Goal: Check status

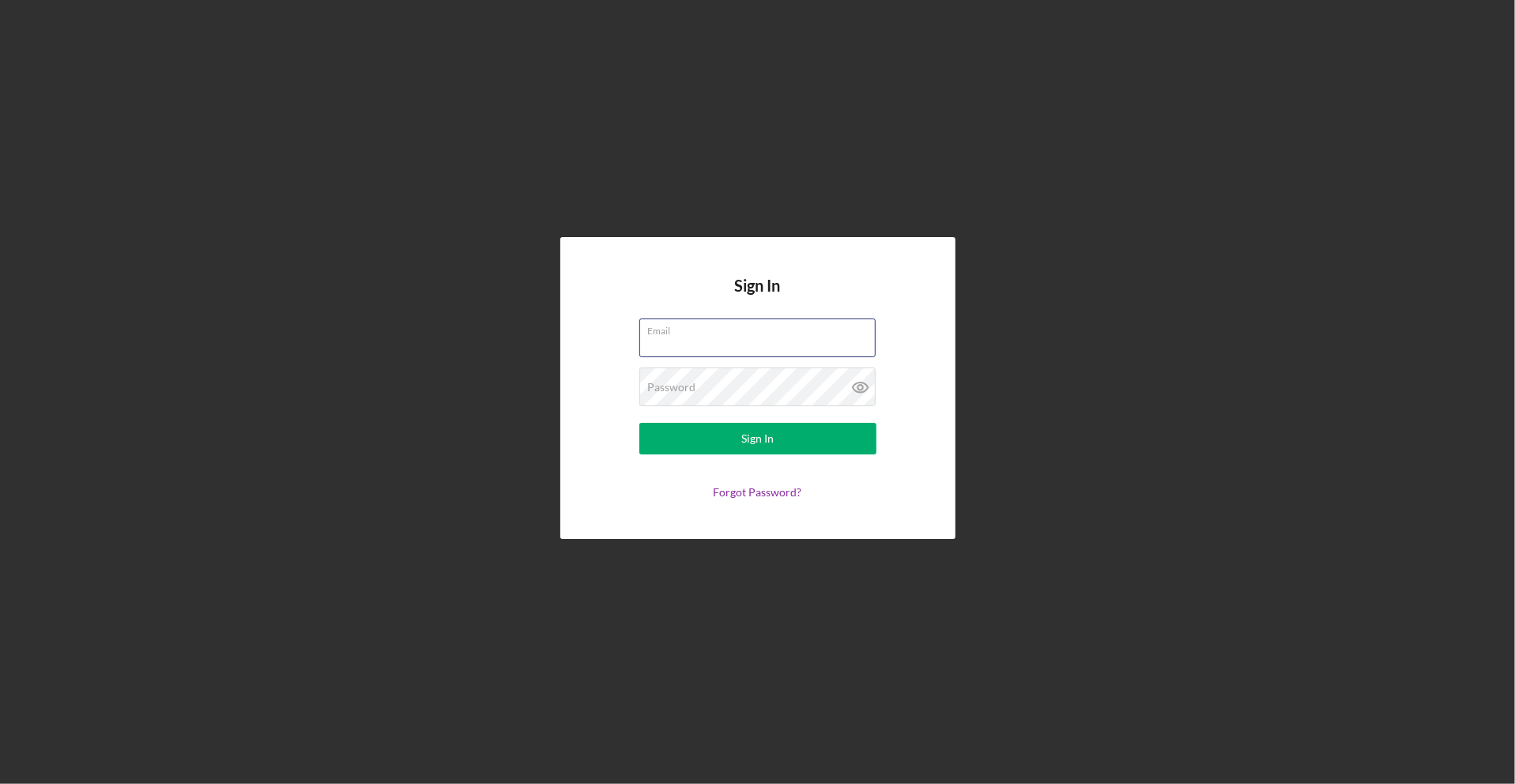
type input "info@ns6visions.com"
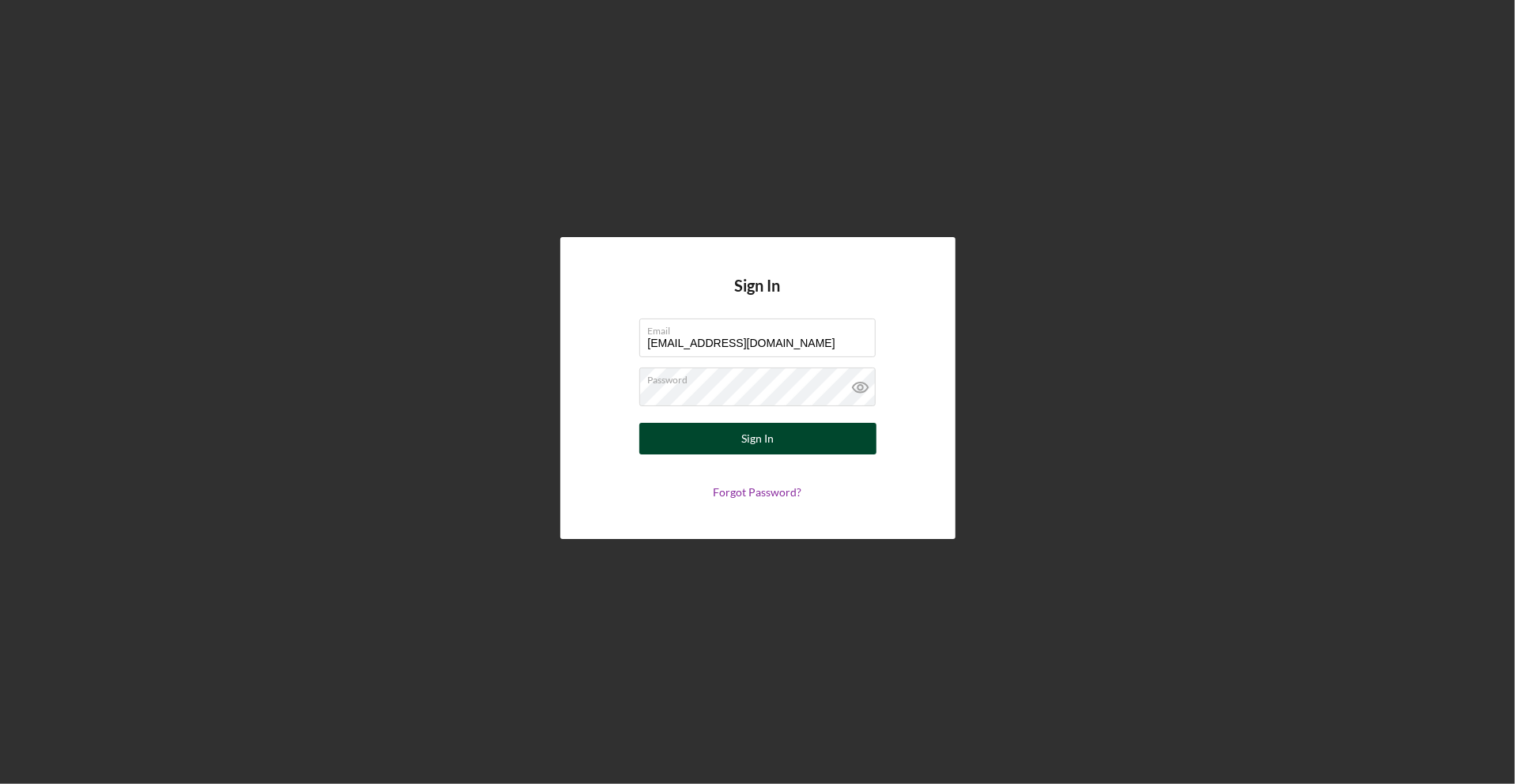
click at [740, 443] on button "Sign In" at bounding box center [758, 438] width 237 height 32
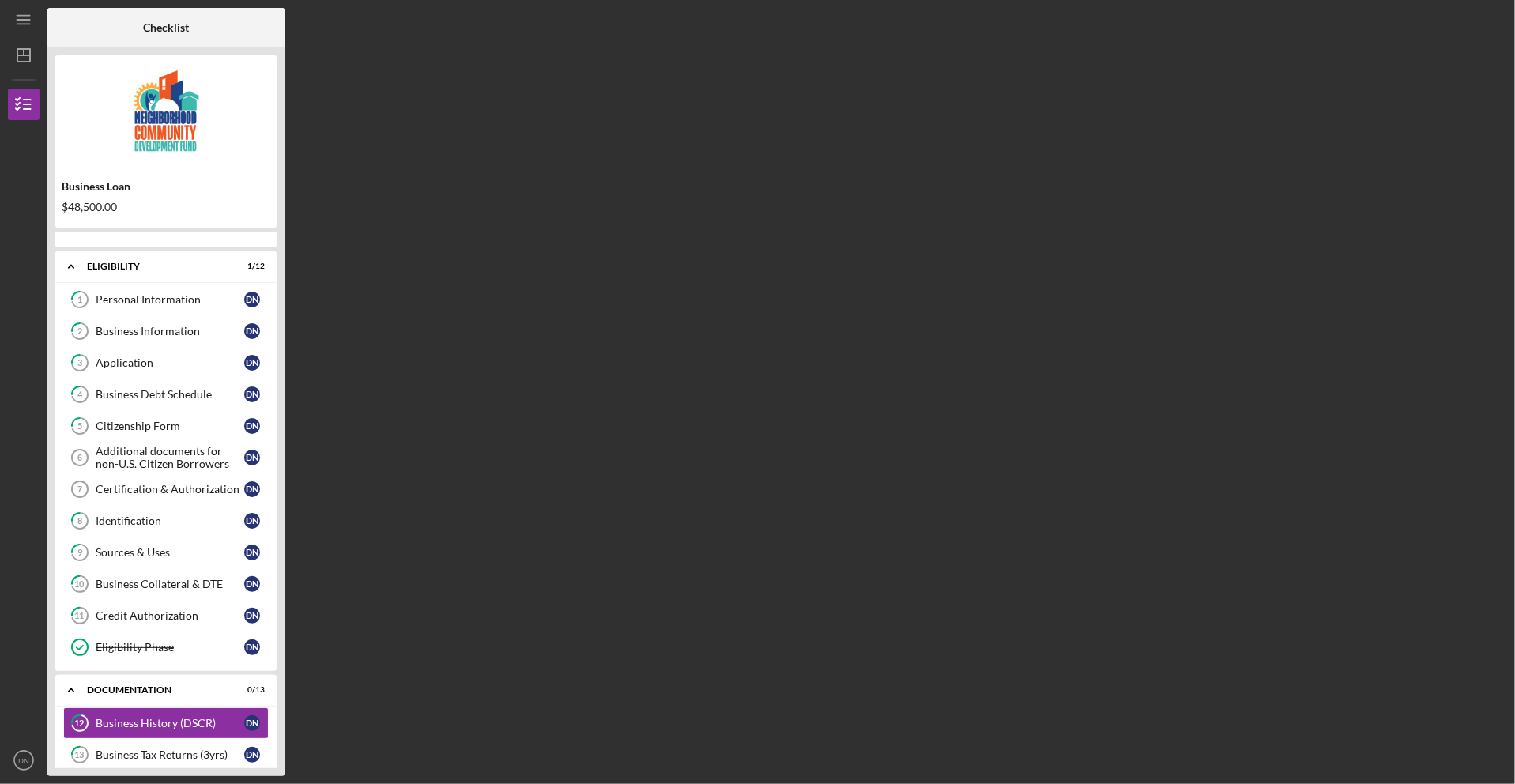
scroll to position [219, 0]
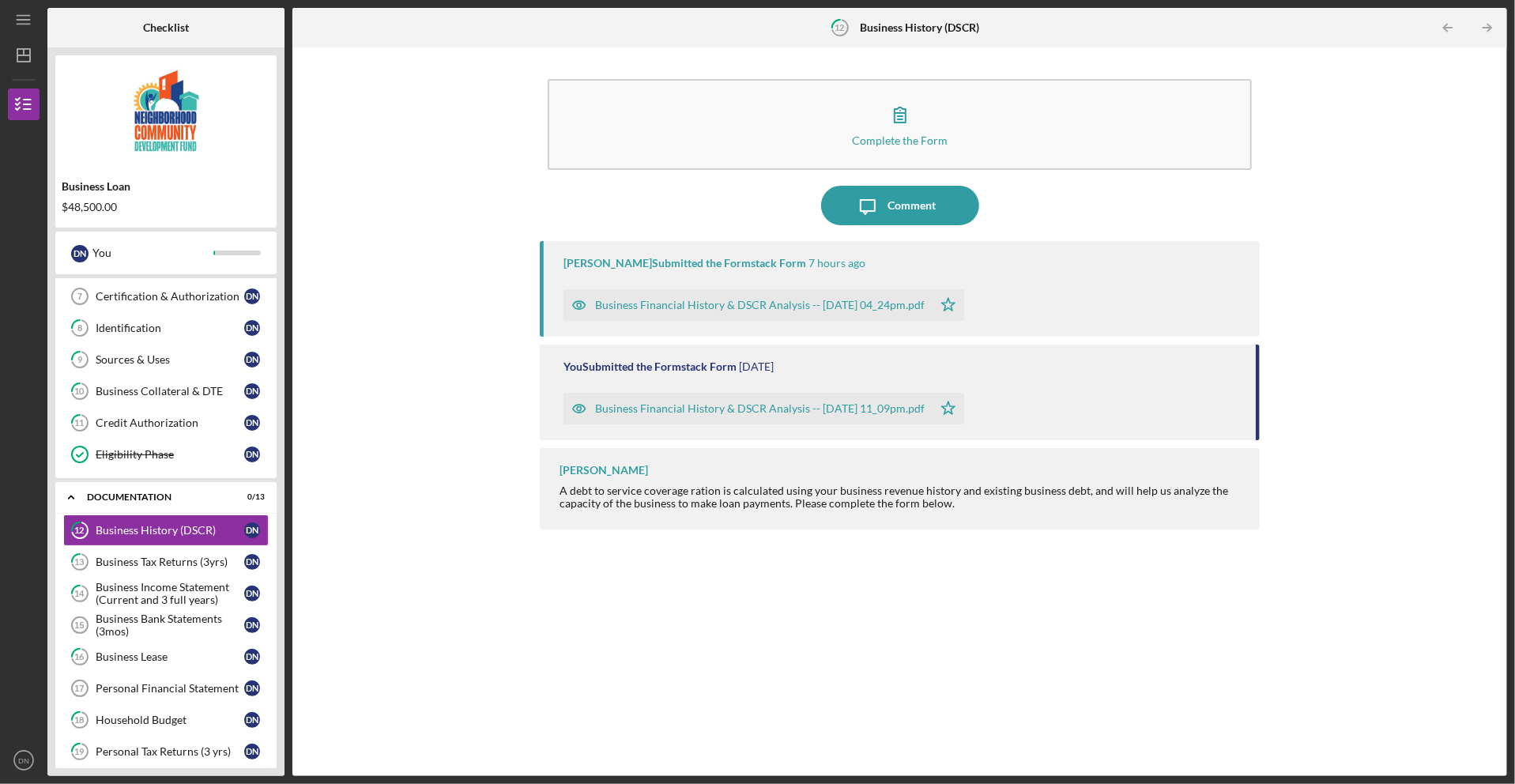
click at [750, 306] on div "Business Financial History & DSCR Analysis -- [DATE] 04_24pm.pdf" at bounding box center [760, 304] width 330 height 13
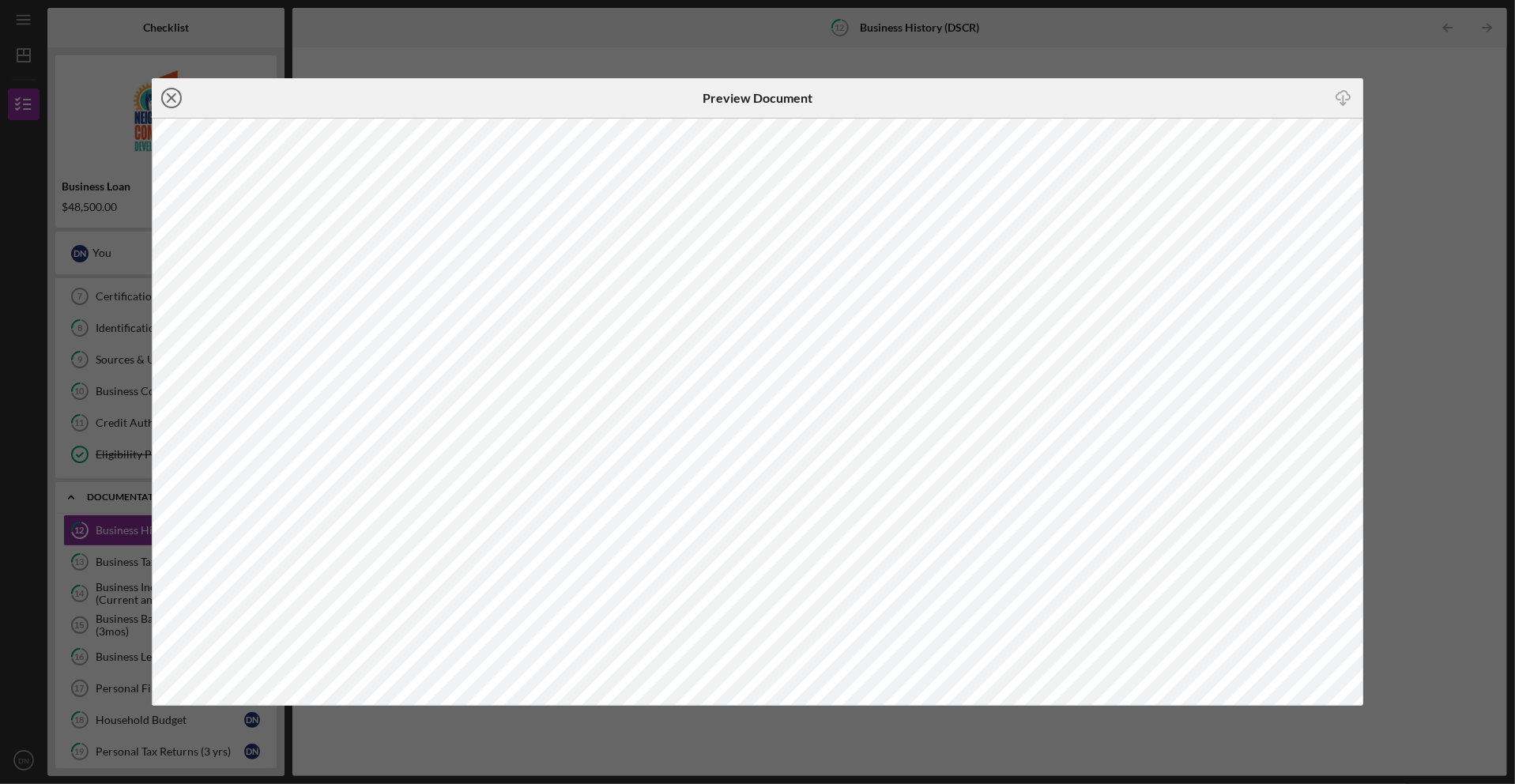
click at [176, 101] on icon "Icon/Close" at bounding box center [172, 98] width 40 height 39
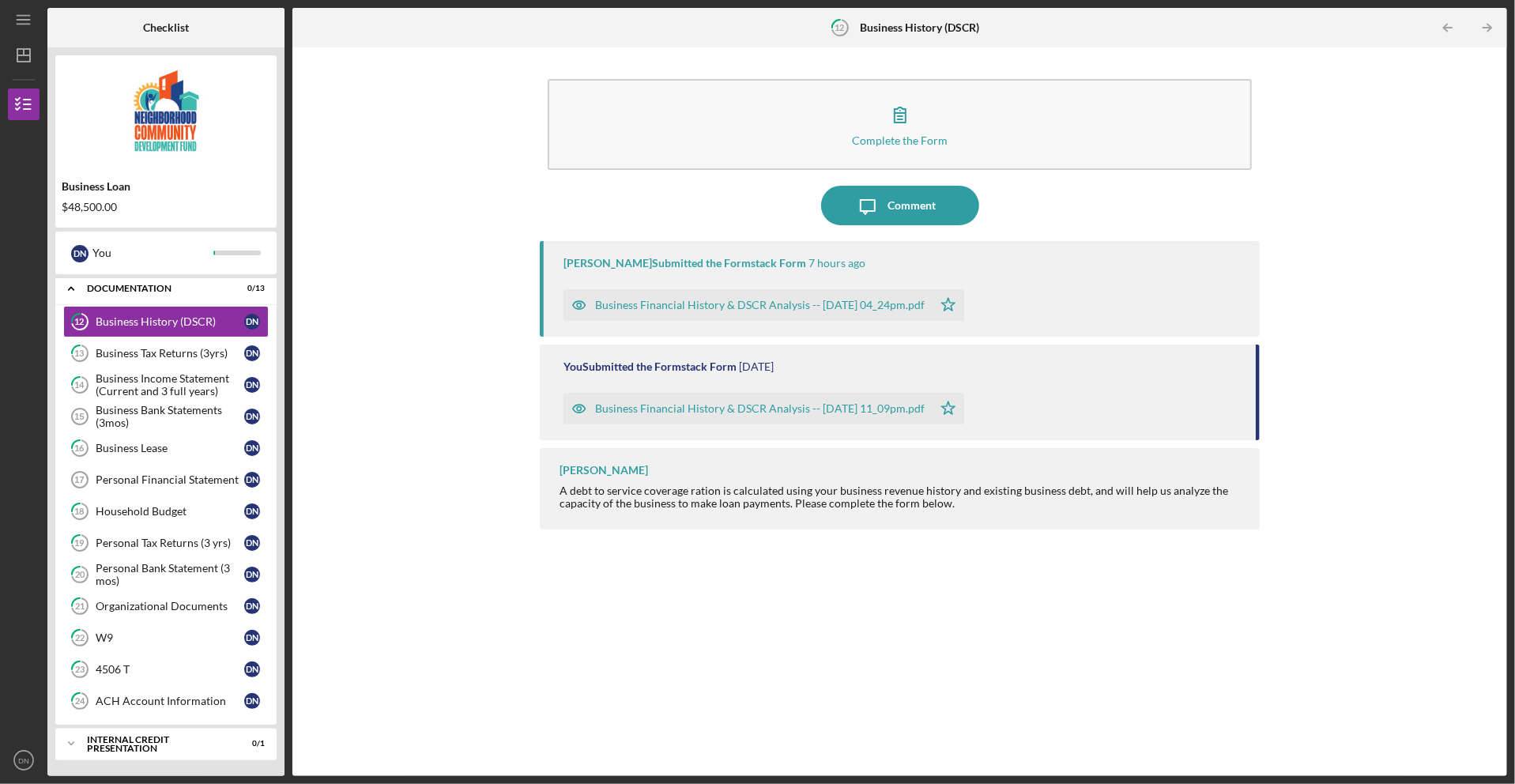
scroll to position [442, 0]
click at [152, 734] on div "Icon/Expander Internal Credit Presentation 0 / 1" at bounding box center [166, 744] width 221 height 32
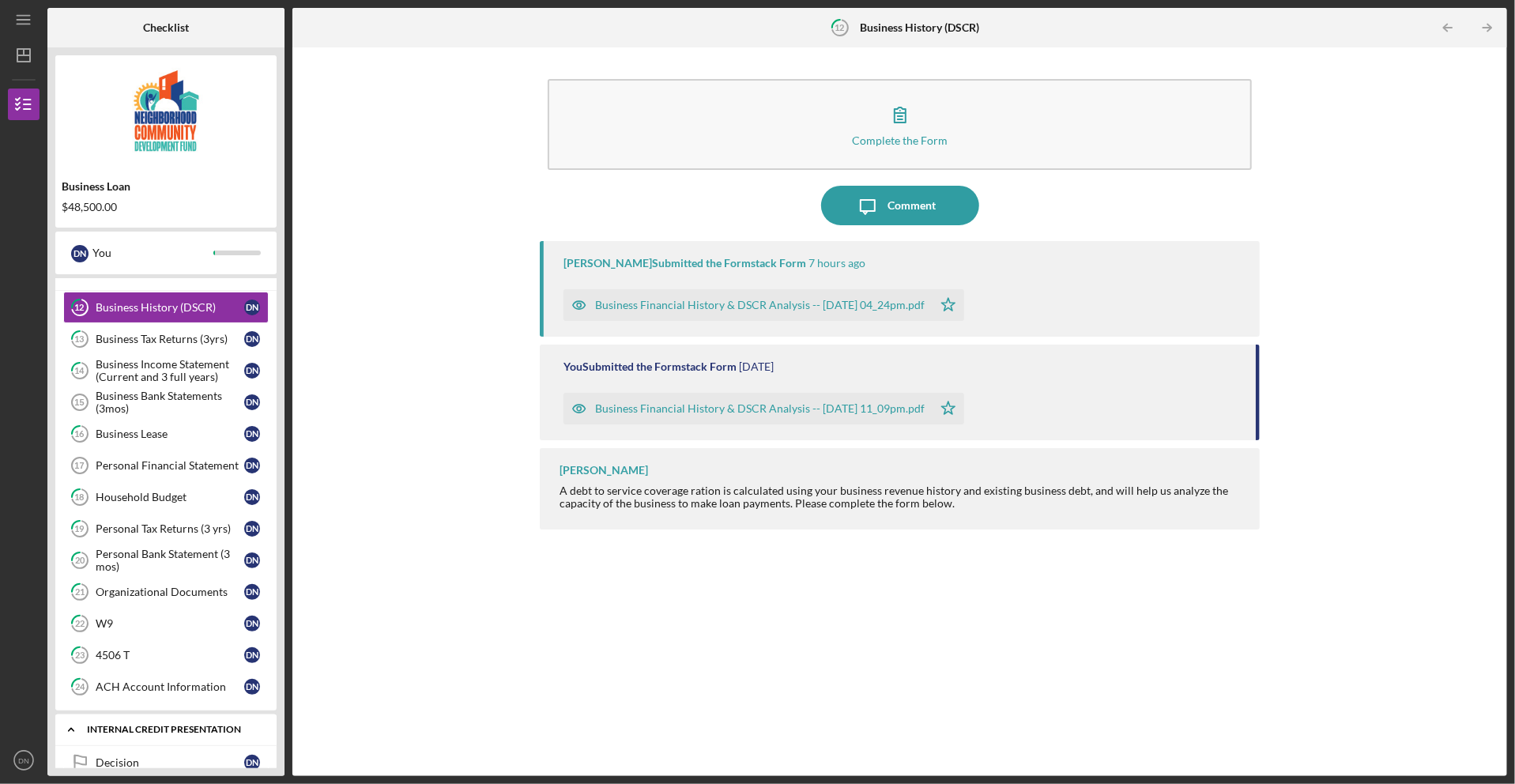
click at [156, 745] on div "Icon/Expander Internal Credit Presentation 0 / 1" at bounding box center [166, 730] width 221 height 33
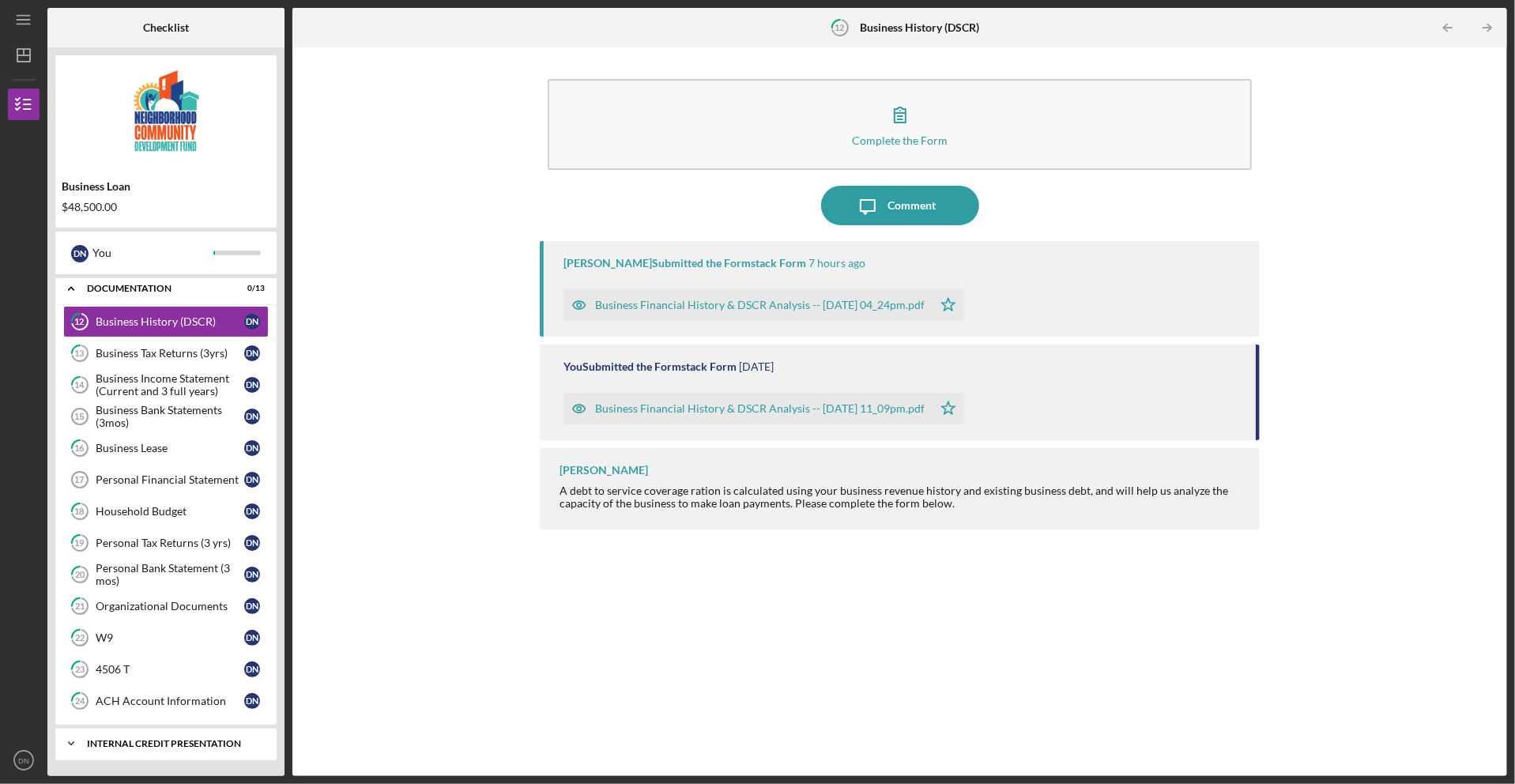
click at [144, 745] on div "Internal Credit Presentation" at bounding box center [172, 744] width 170 height 10
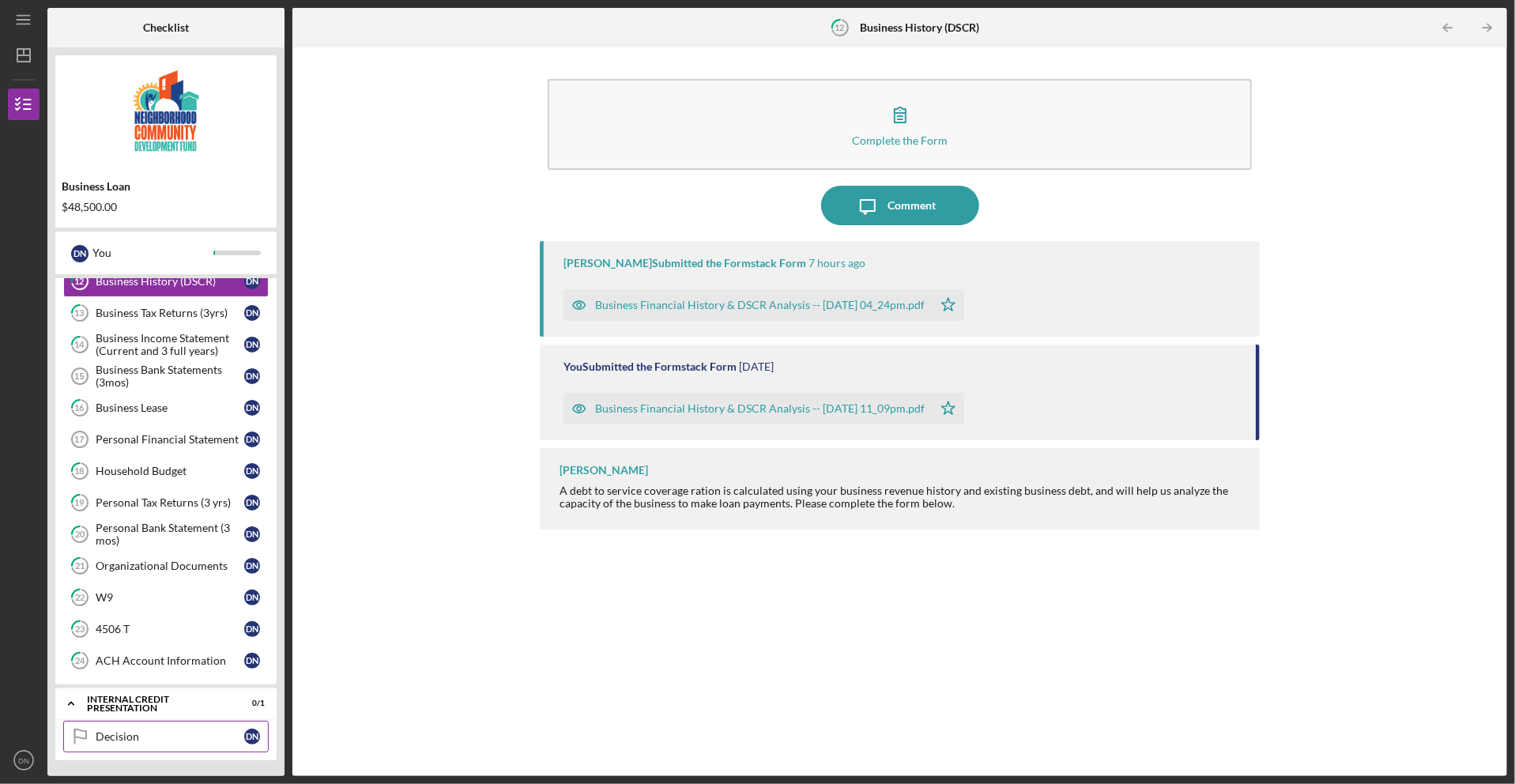
scroll to position [484, 0]
click at [120, 734] on div "Decision" at bounding box center [170, 736] width 148 height 13
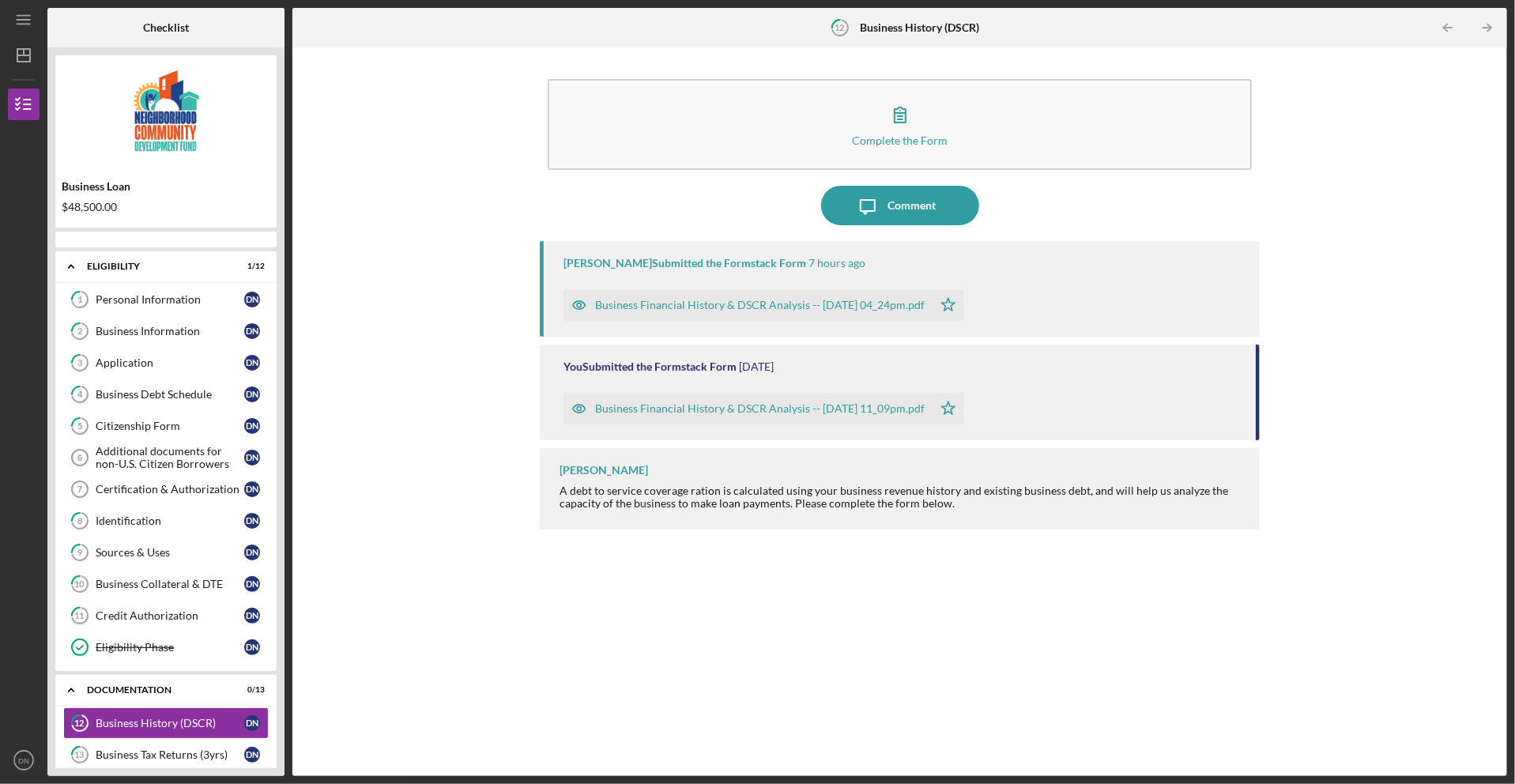
scroll to position [219, 0]
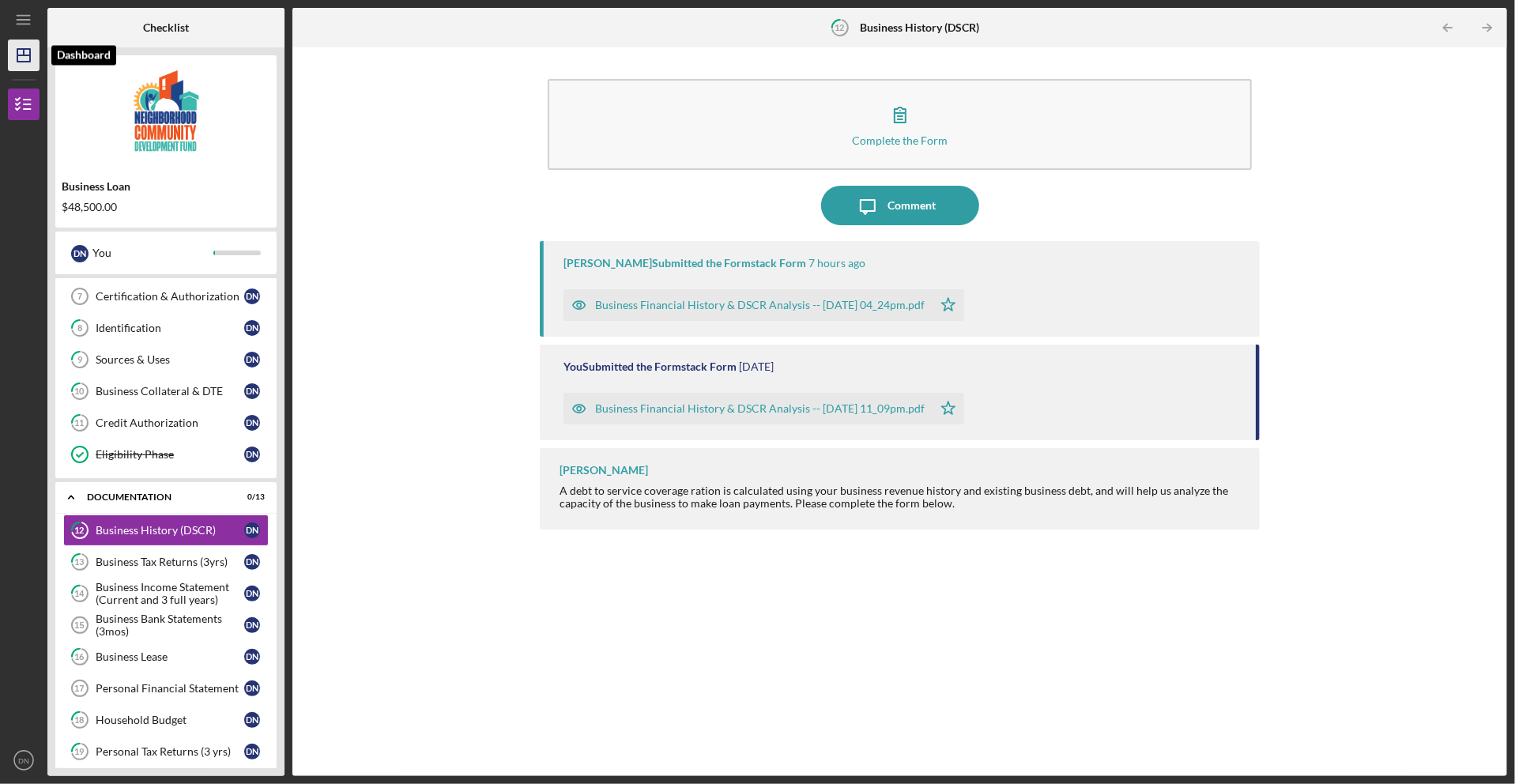
click at [24, 49] on polygon "button" at bounding box center [24, 55] width 13 height 13
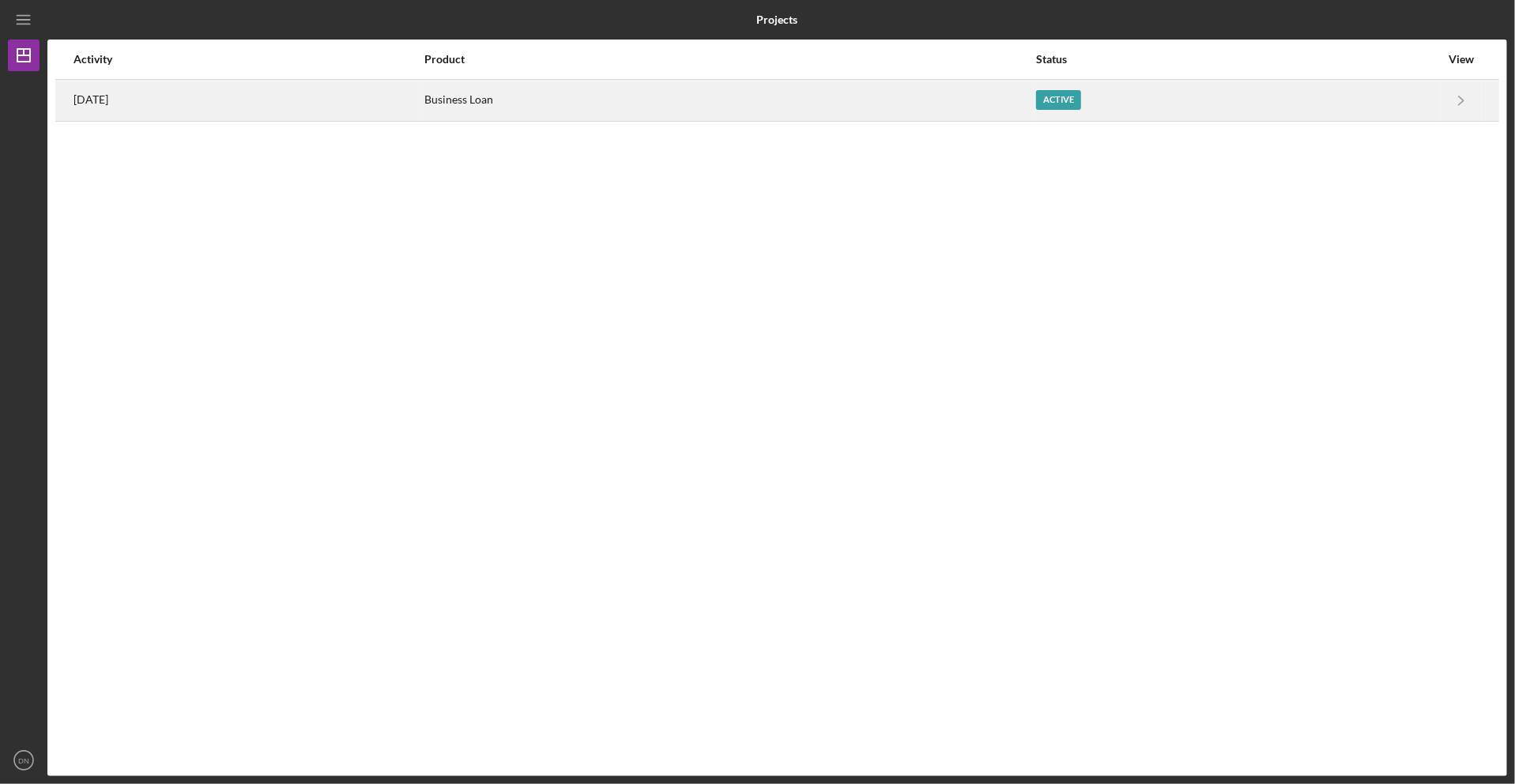
click at [1070, 95] on div "Active" at bounding box center [1059, 100] width 45 height 20
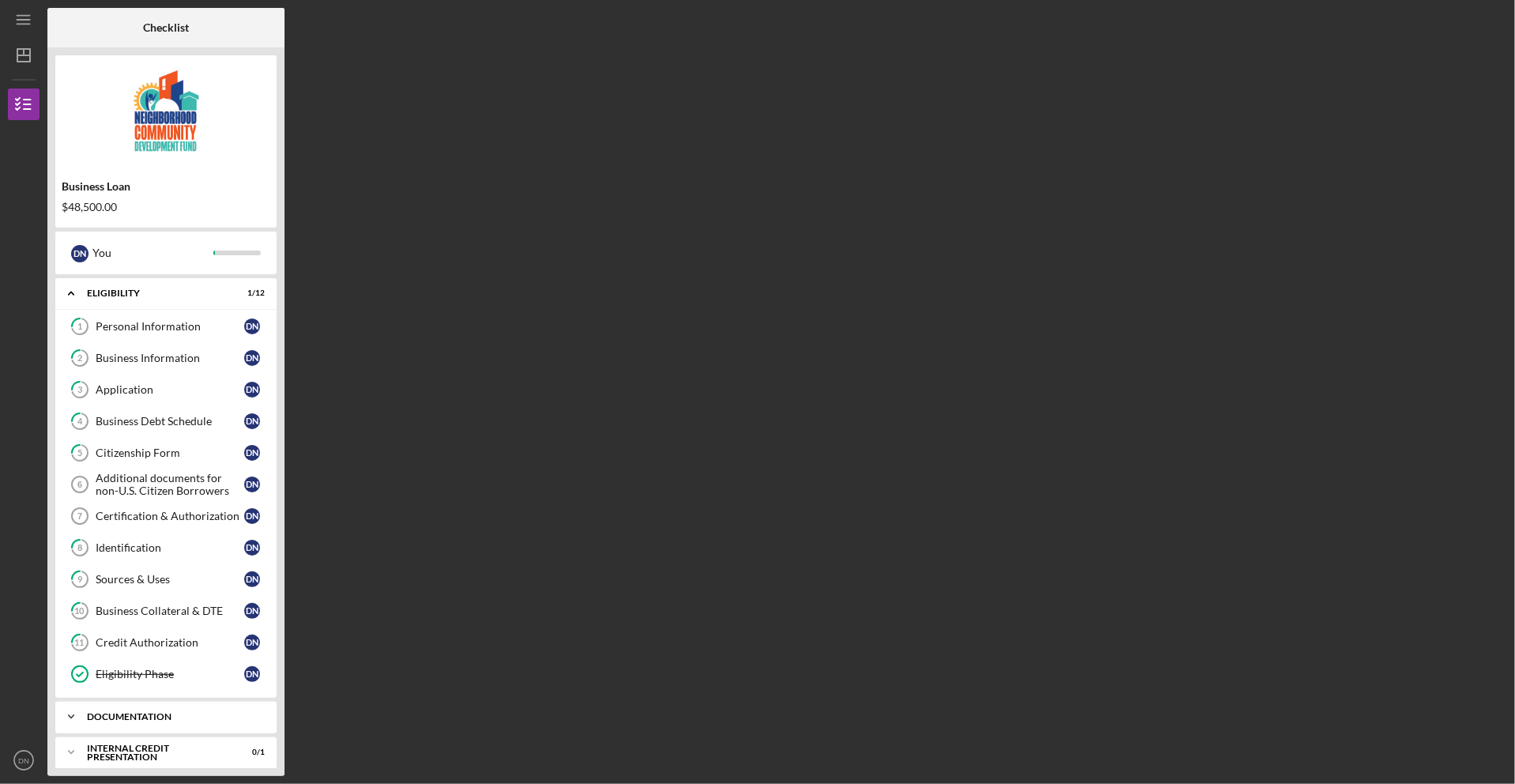
click at [69, 718] on polyline at bounding box center [71, 716] width 5 height 3
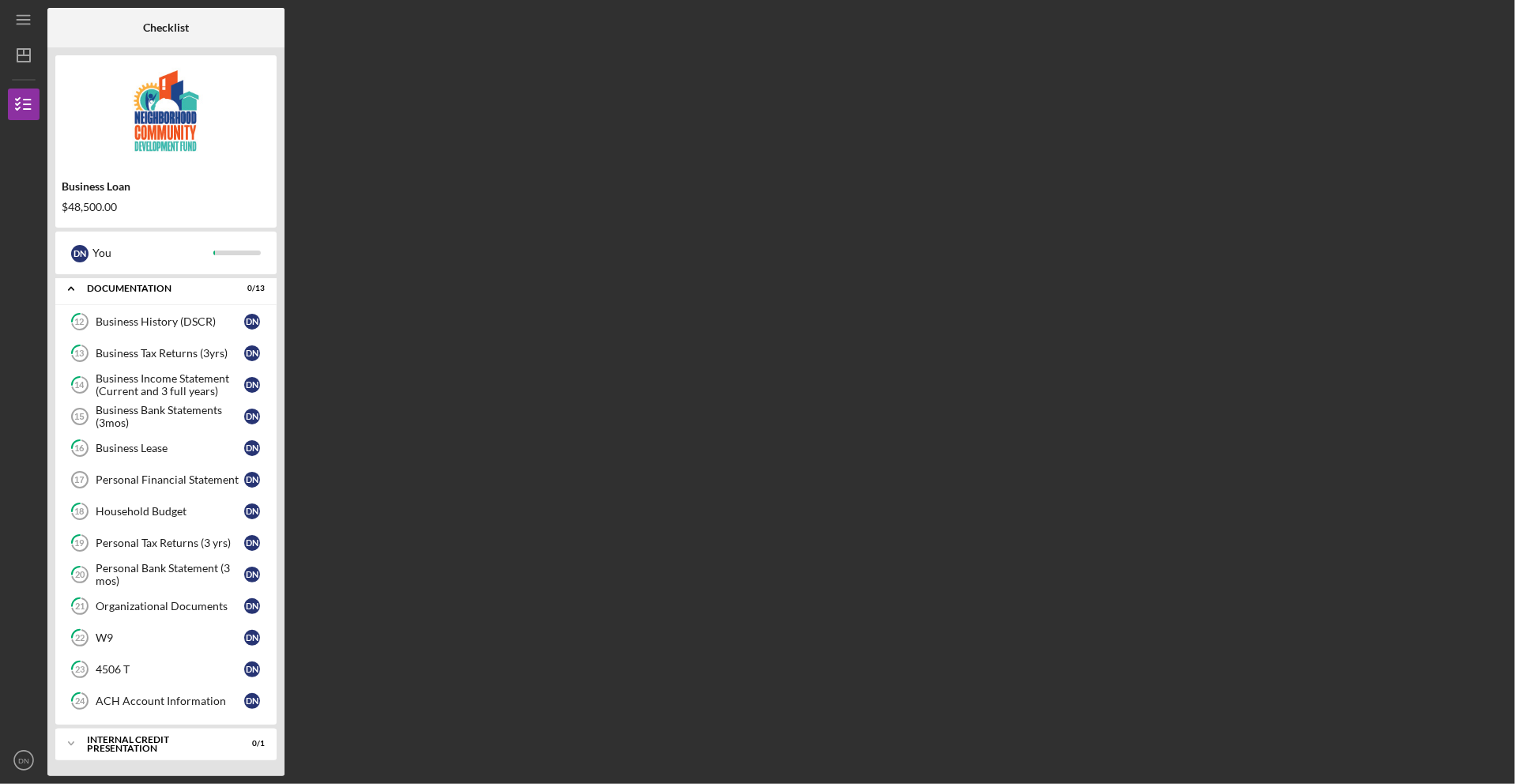
scroll to position [442, 0]
